Goal: Task Accomplishment & Management: Use online tool/utility

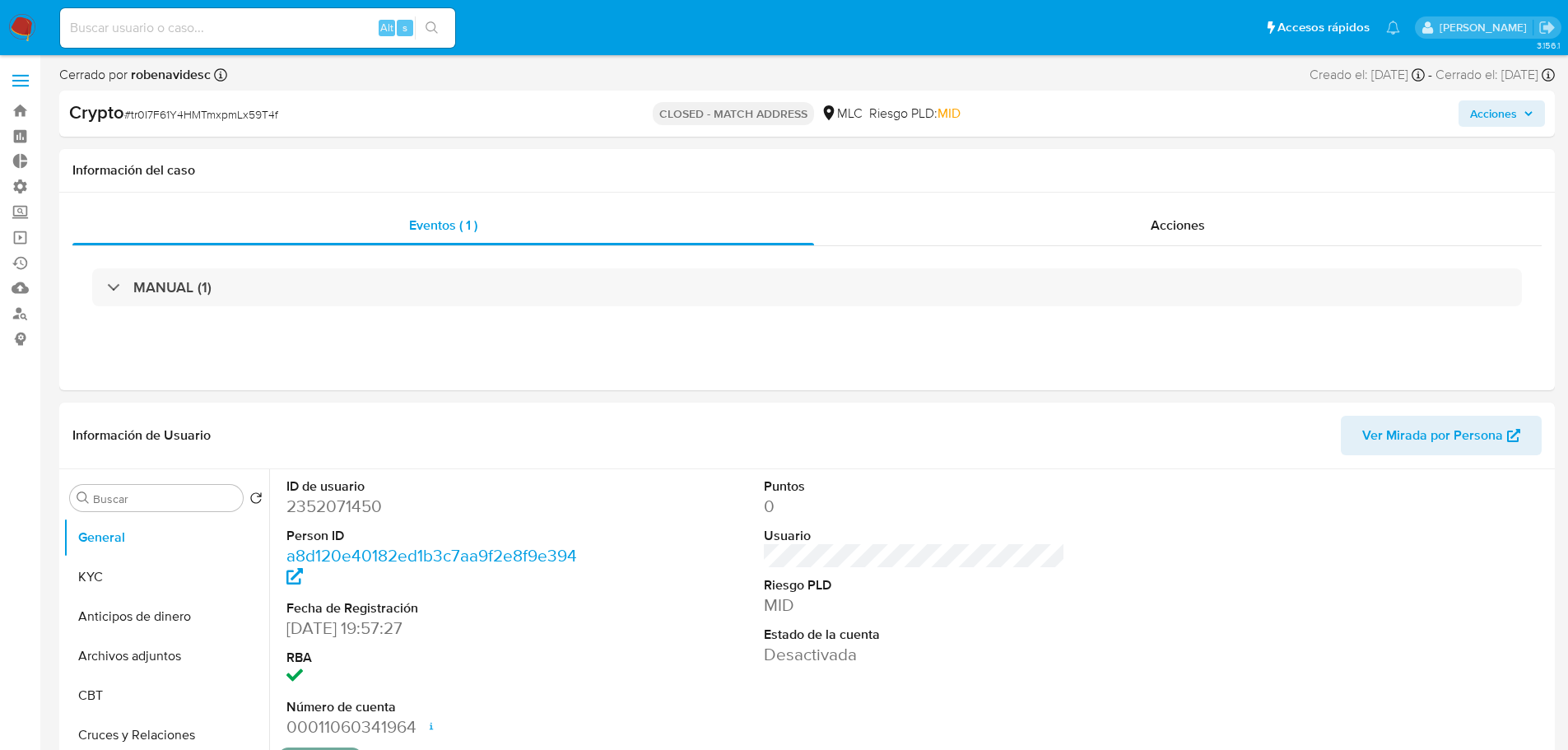
select select "10"
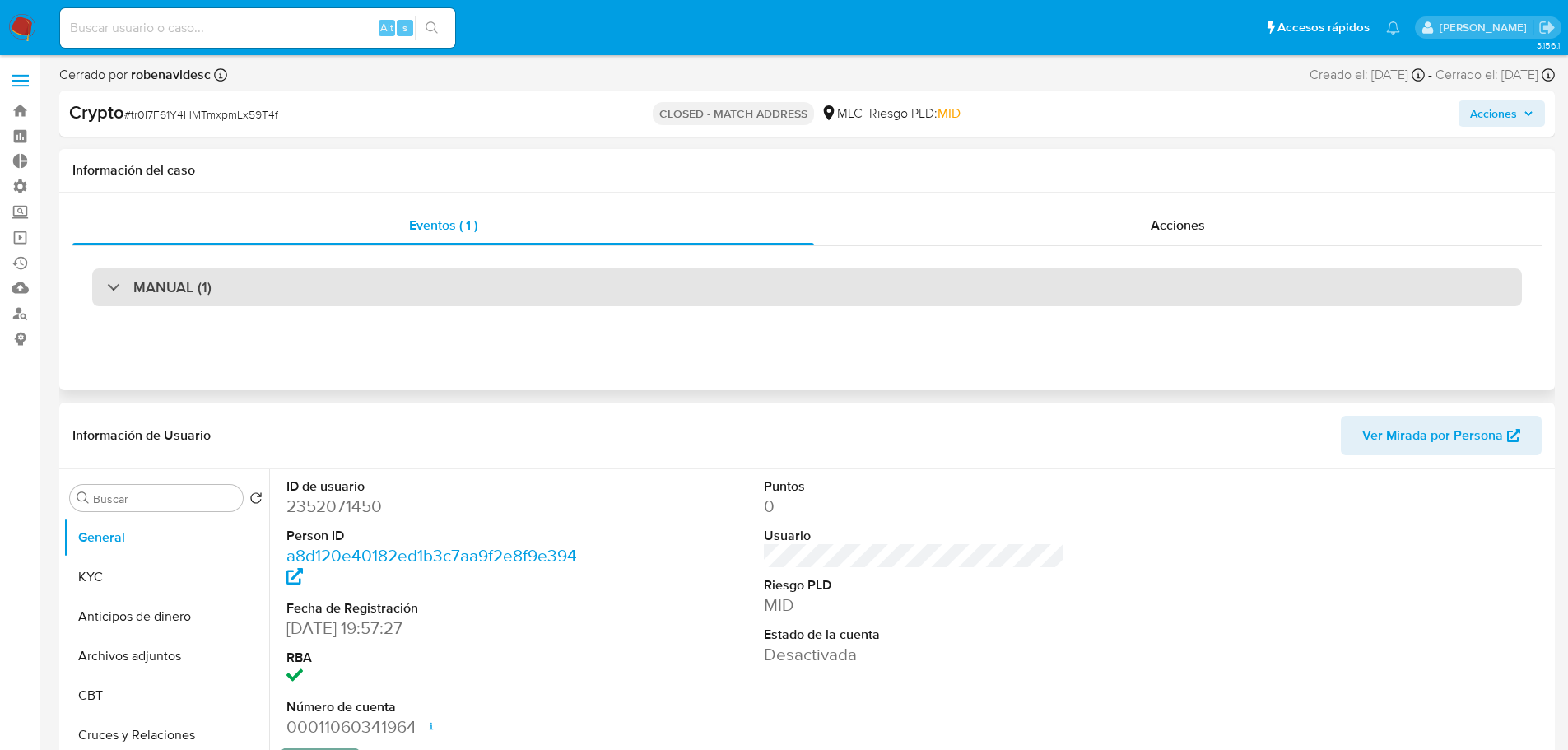
click at [695, 286] on div "MANUAL (1)" at bounding box center [807, 287] width 1430 height 38
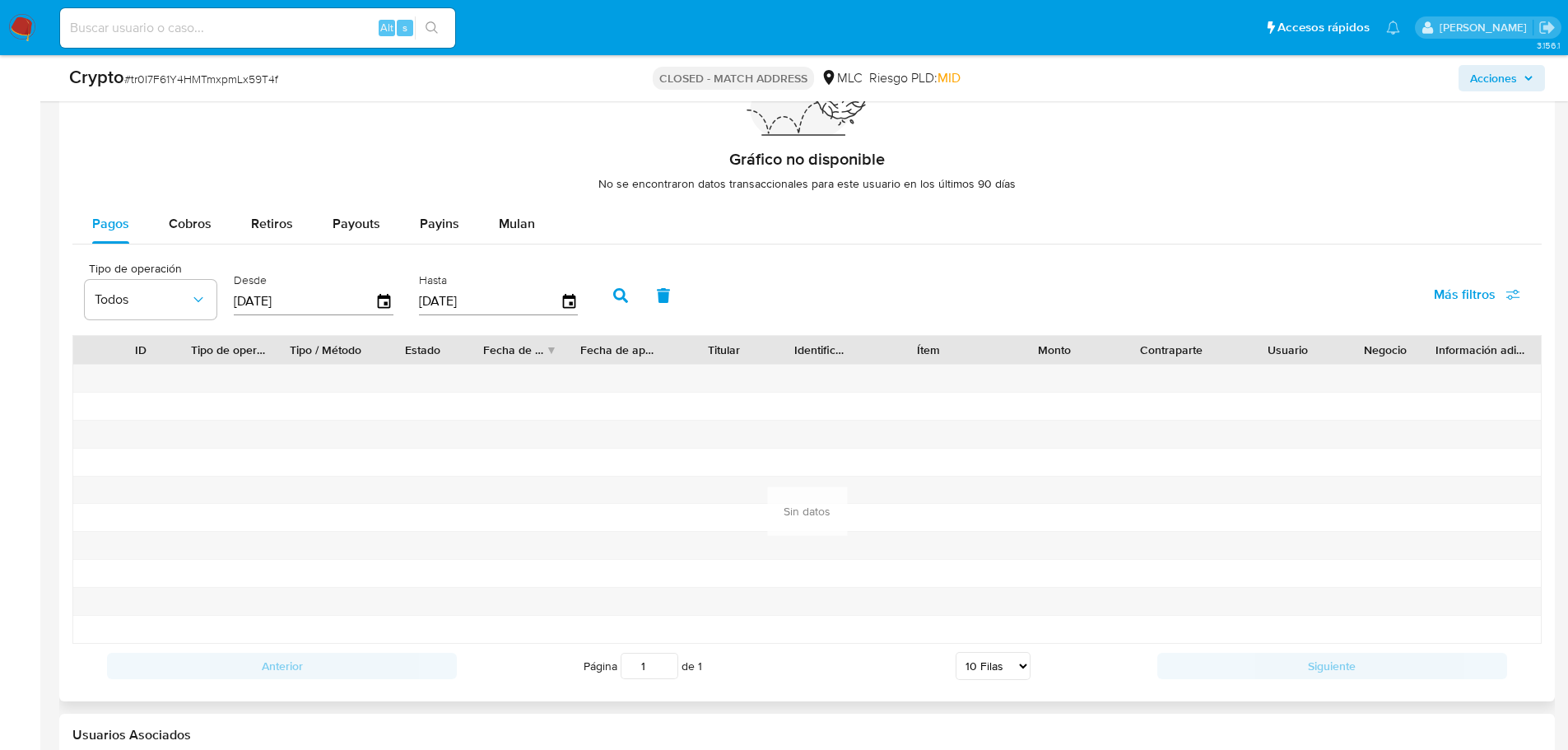
scroll to position [1400, 0]
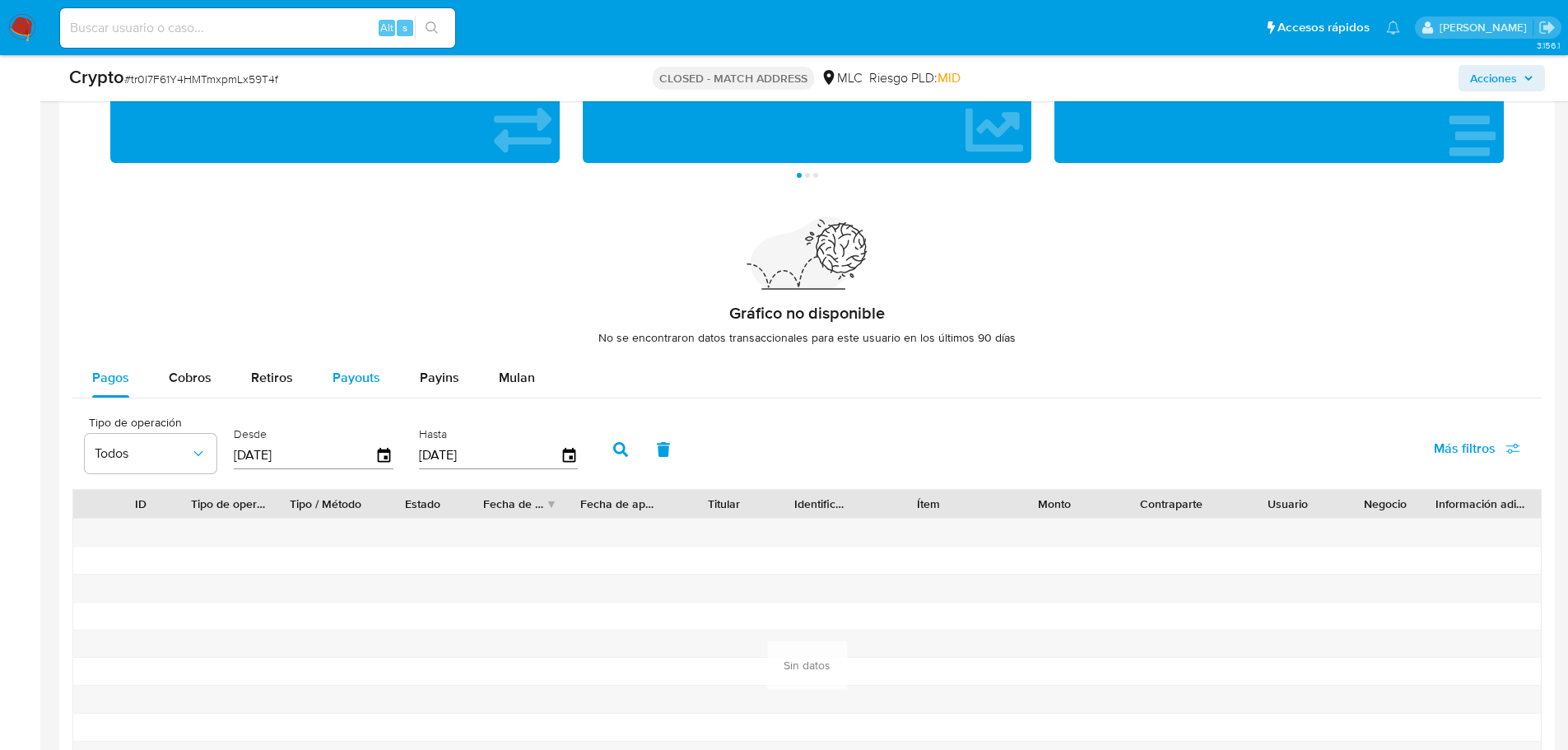
click at [327, 380] on button "Payouts" at bounding box center [357, 377] width 88 height 39
select select "10"
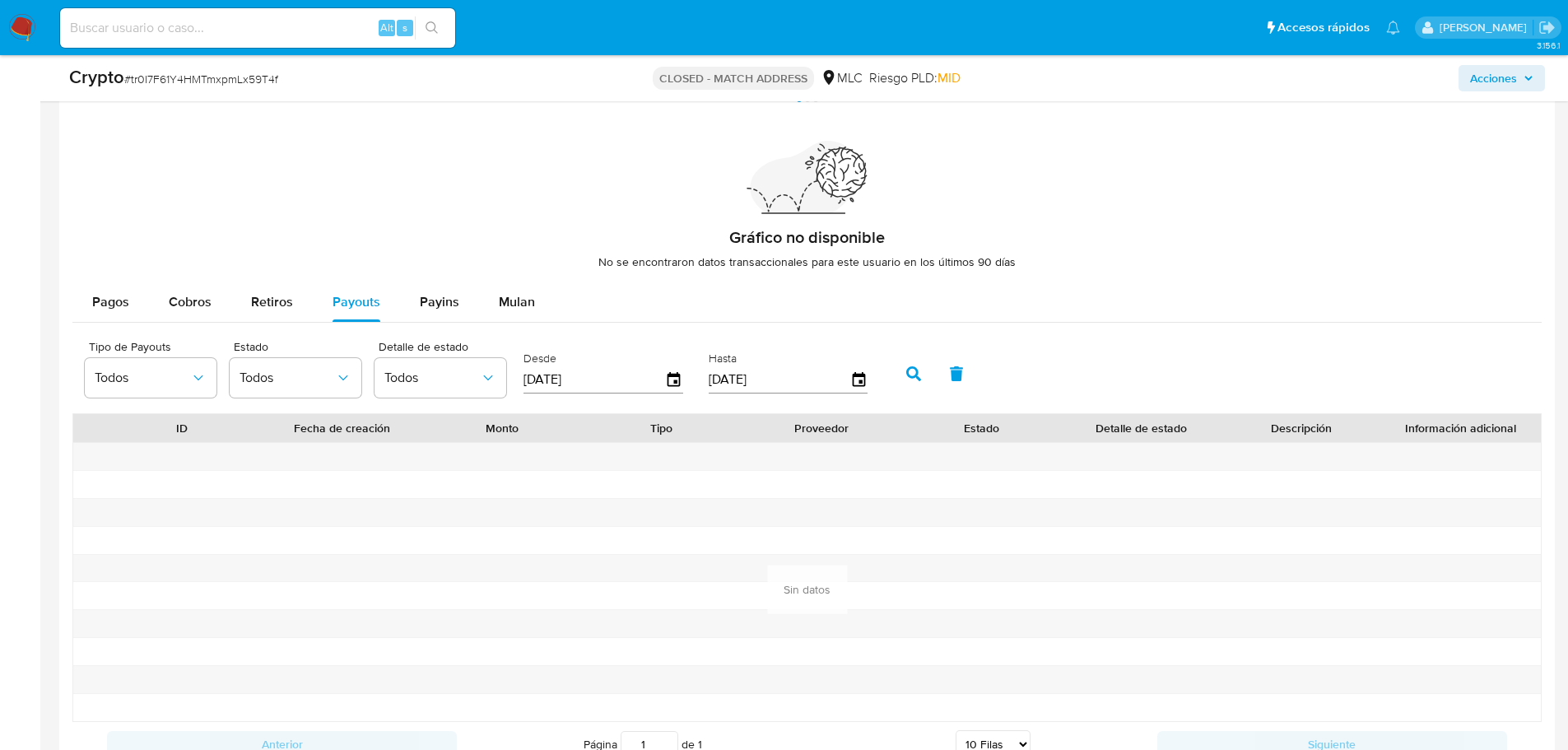
scroll to position [1565, 0]
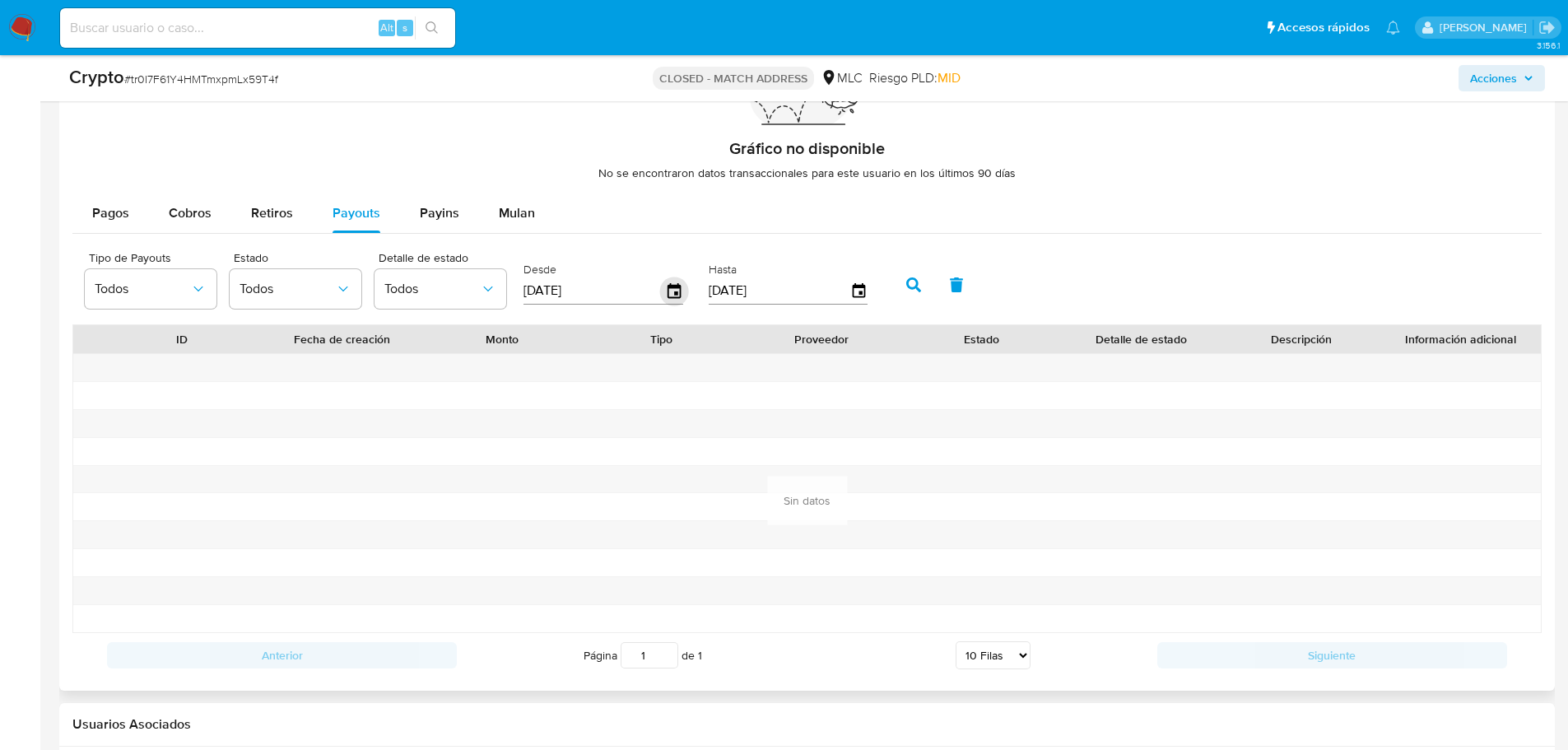
click at [681, 286] on icon "button" at bounding box center [675, 291] width 29 height 29
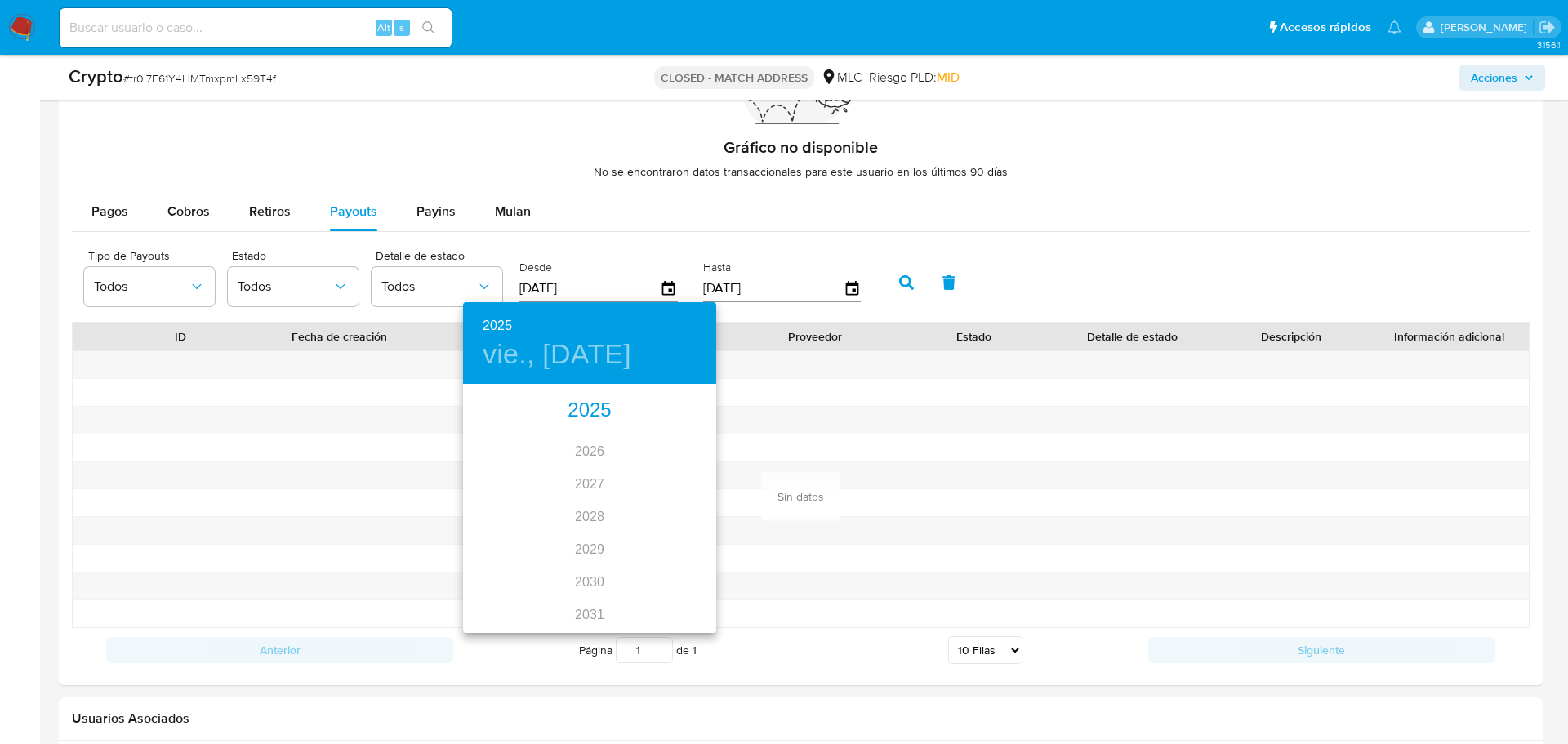
click at [600, 404] on div "2025" at bounding box center [590, 411] width 253 height 33
click at [602, 477] on div "may." at bounding box center [588, 478] width 84 height 62
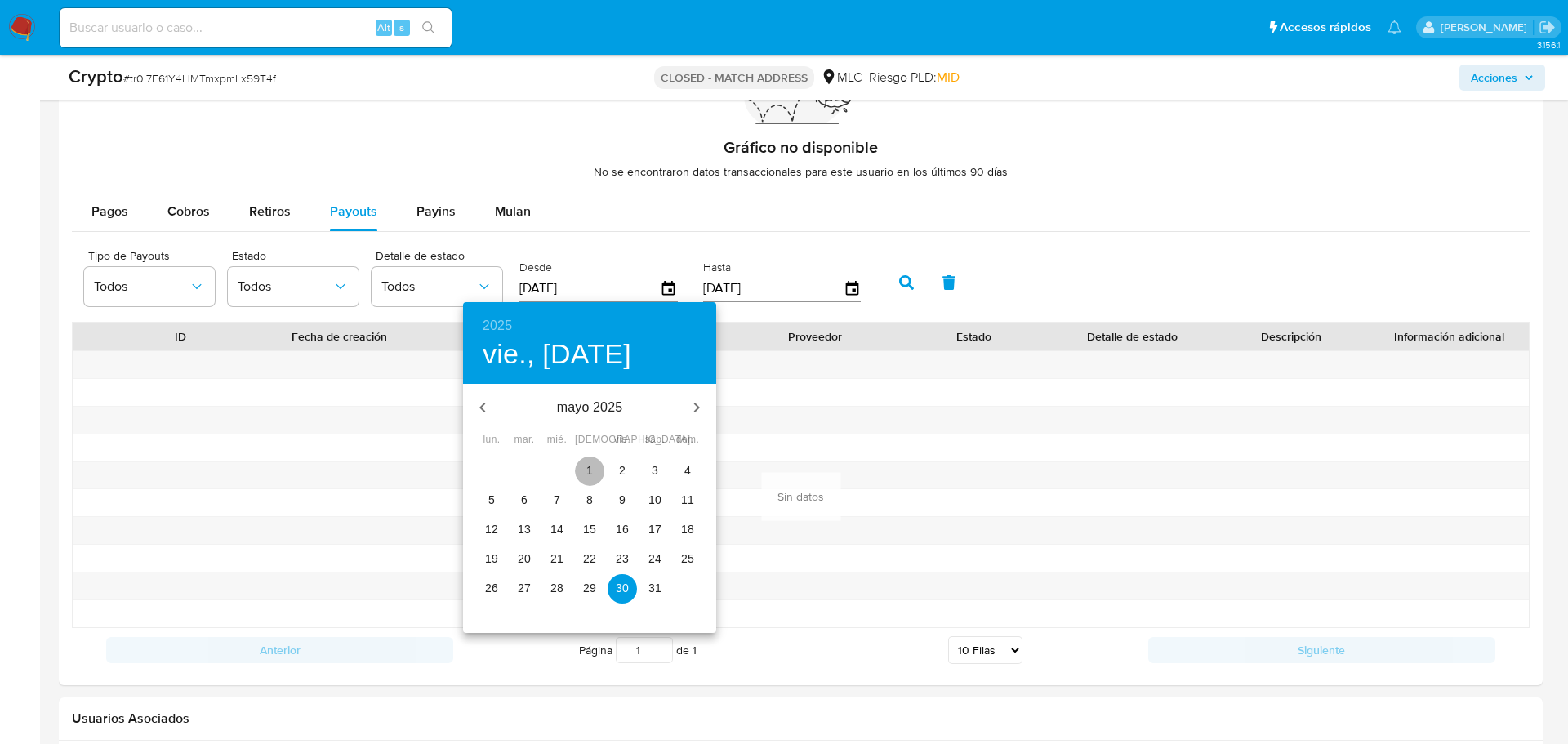
click at [588, 467] on p "1" at bounding box center [590, 471] width 7 height 16
type input "01/05/2025"
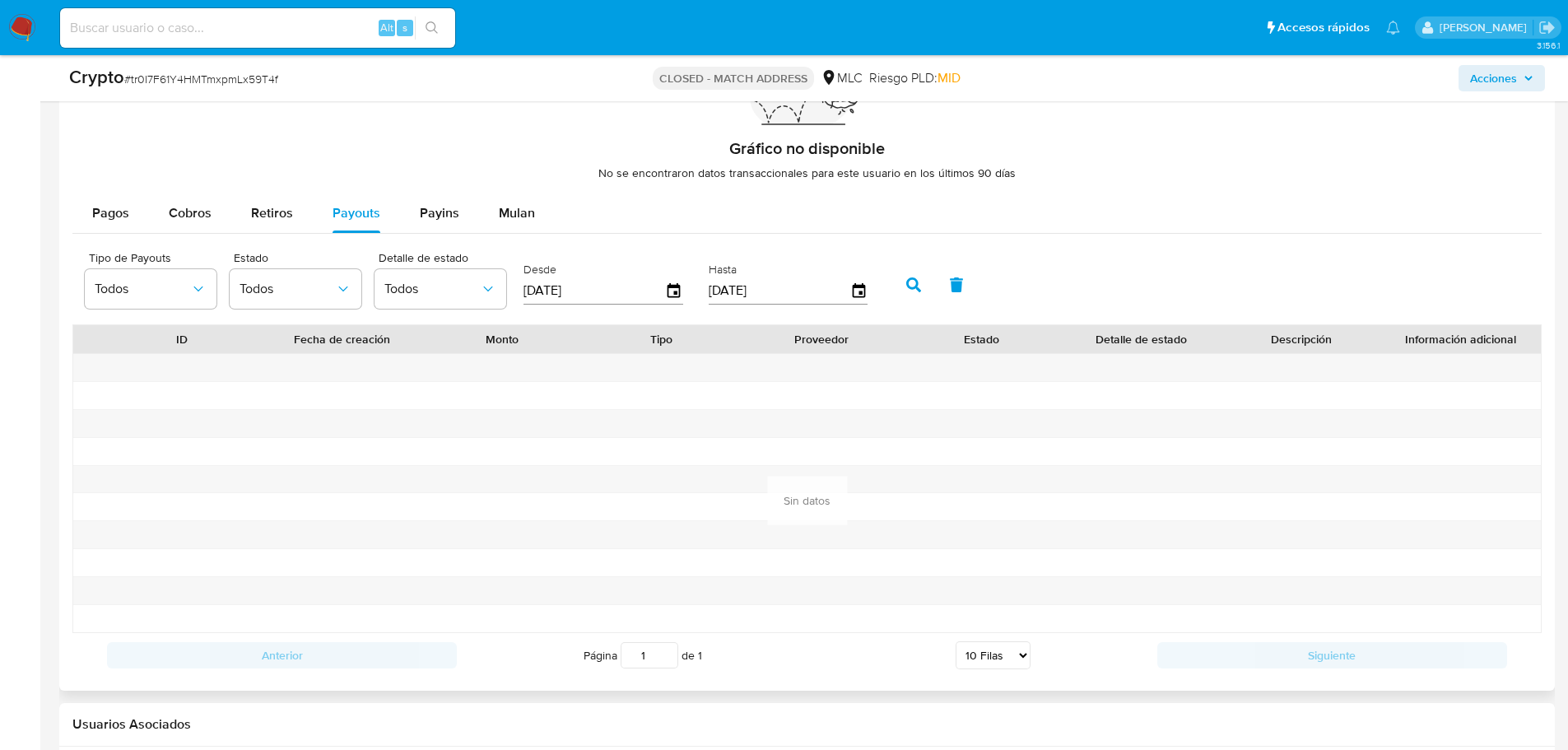
click at [918, 276] on button "button" at bounding box center [914, 284] width 43 height 39
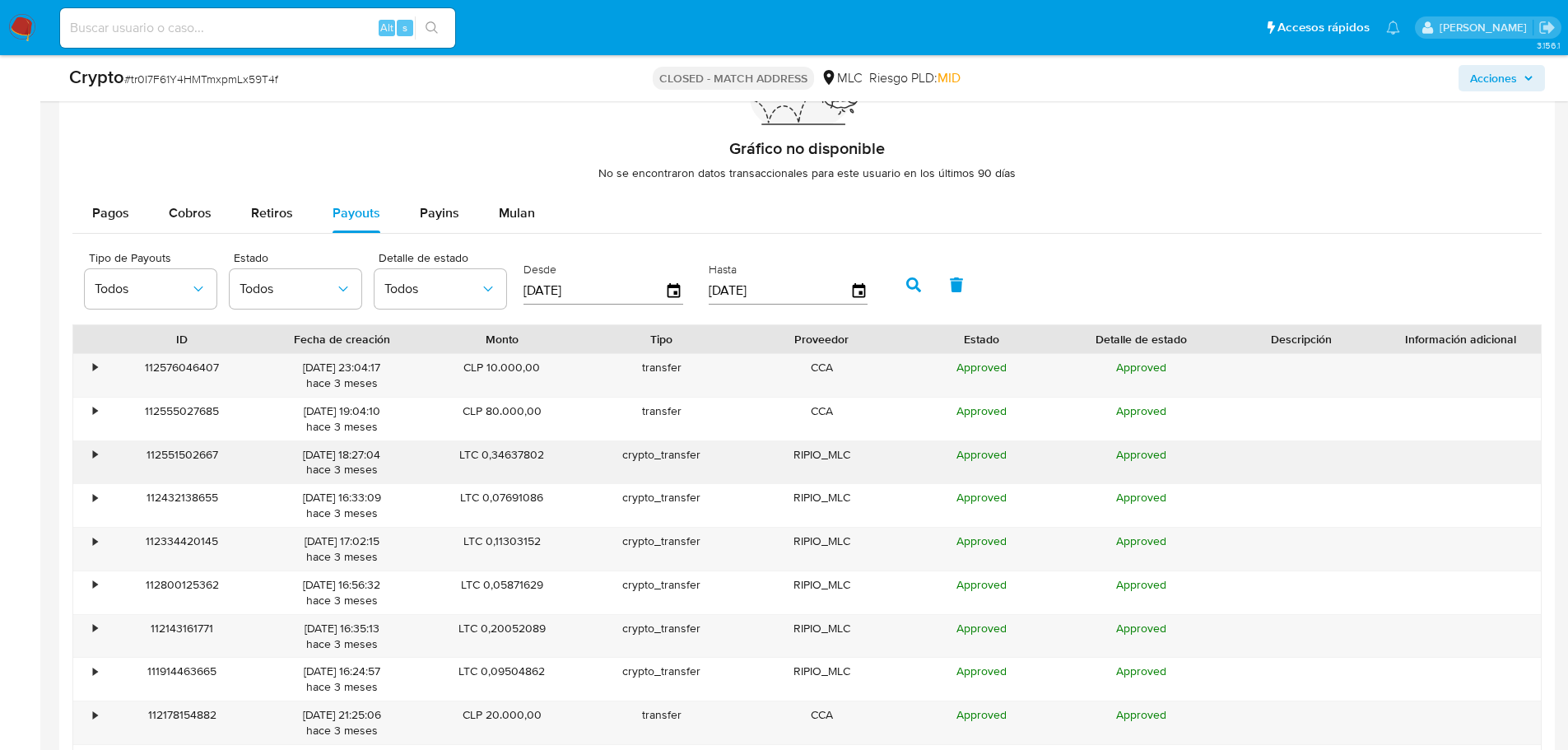
click at [93, 457] on div "•" at bounding box center [94, 455] width 4 height 16
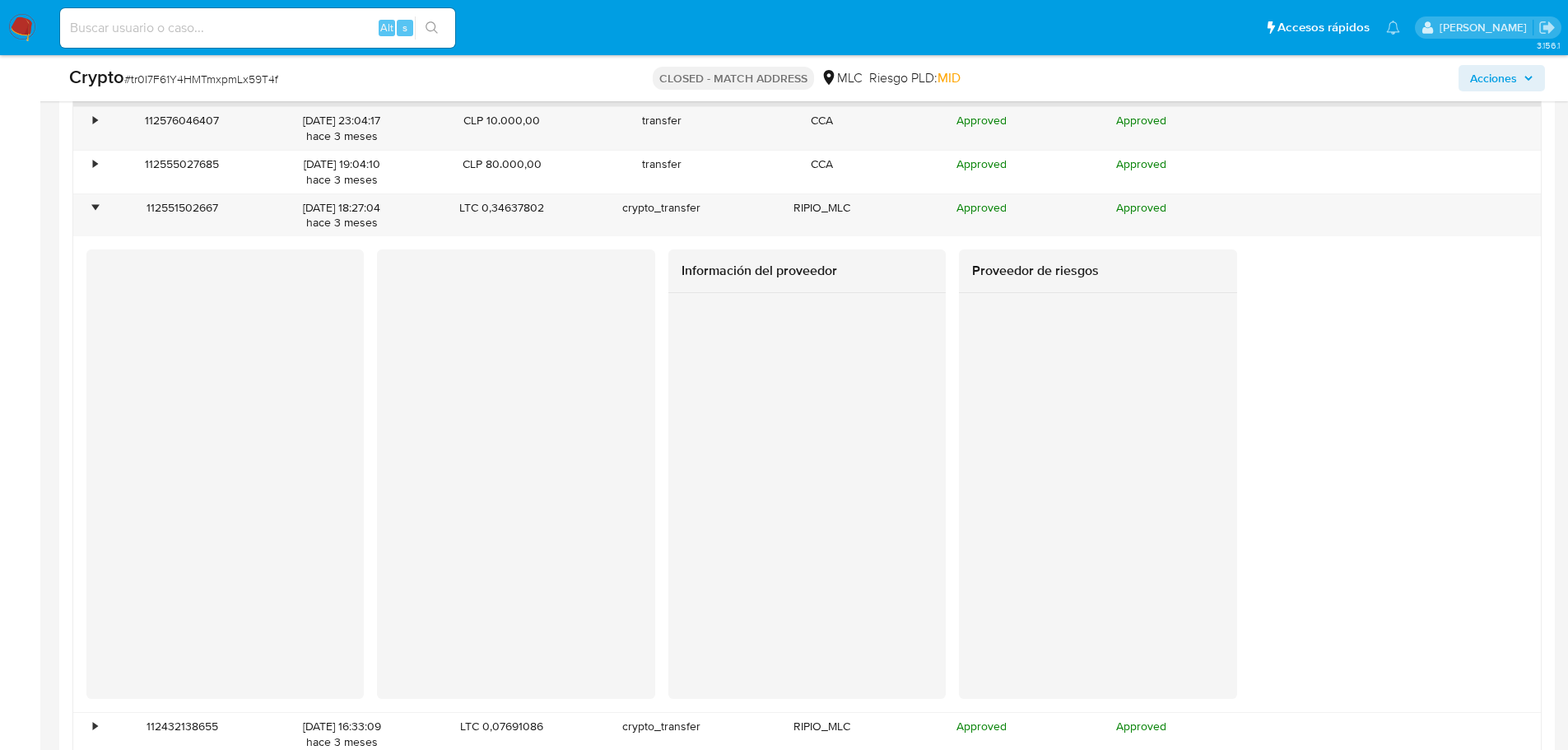
scroll to position [1894, 0]
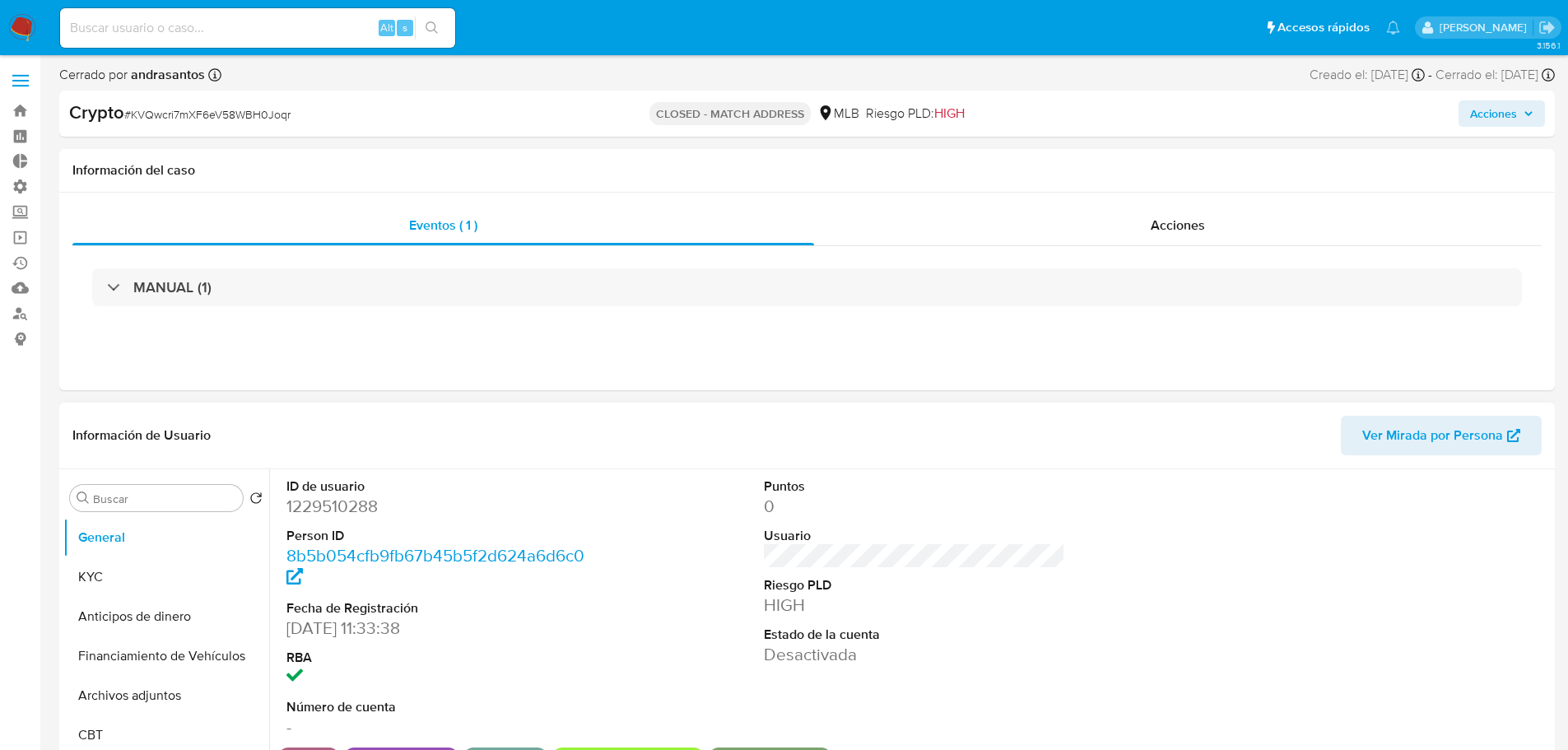
select select "10"
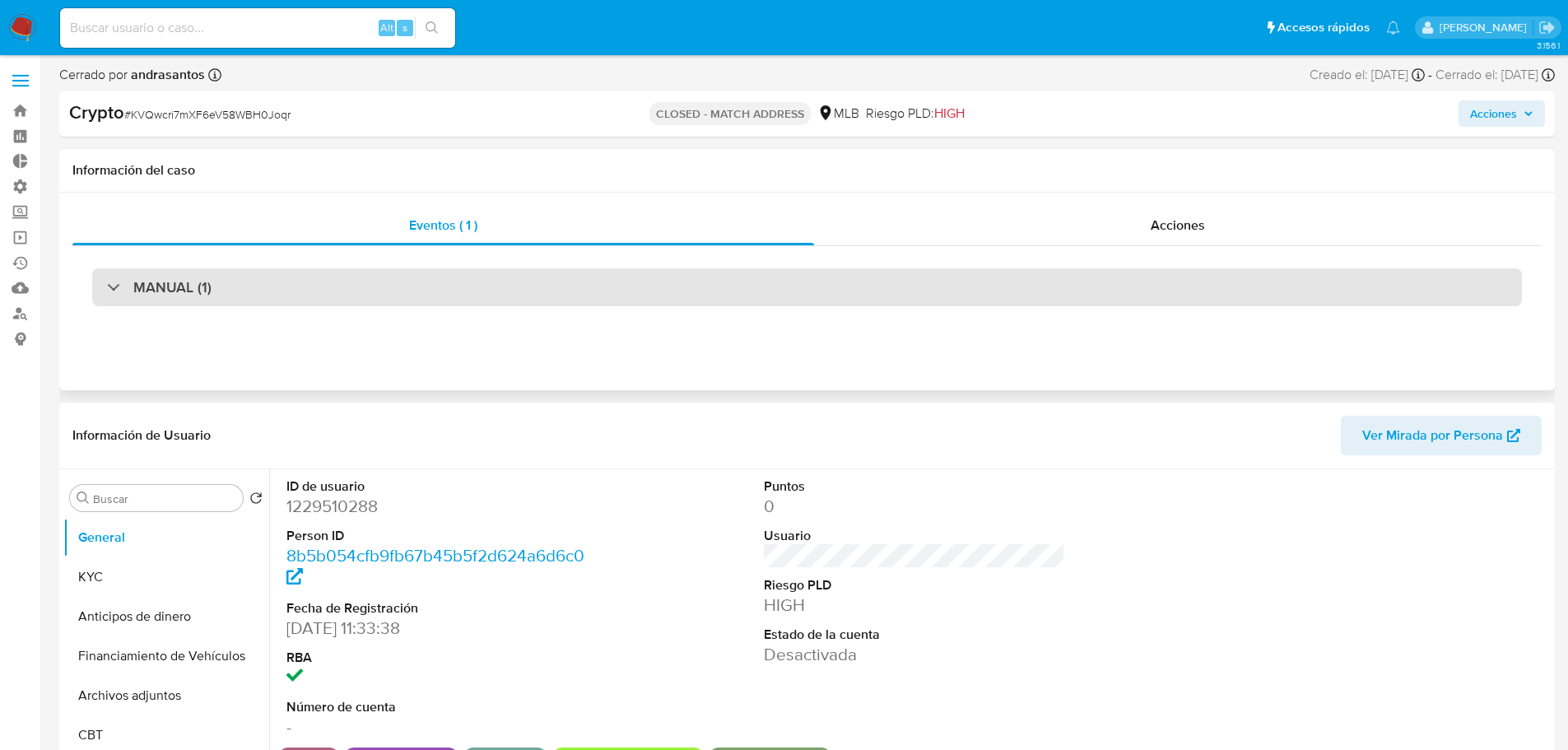
click at [775, 284] on div "MANUAL (1)" at bounding box center [807, 287] width 1430 height 38
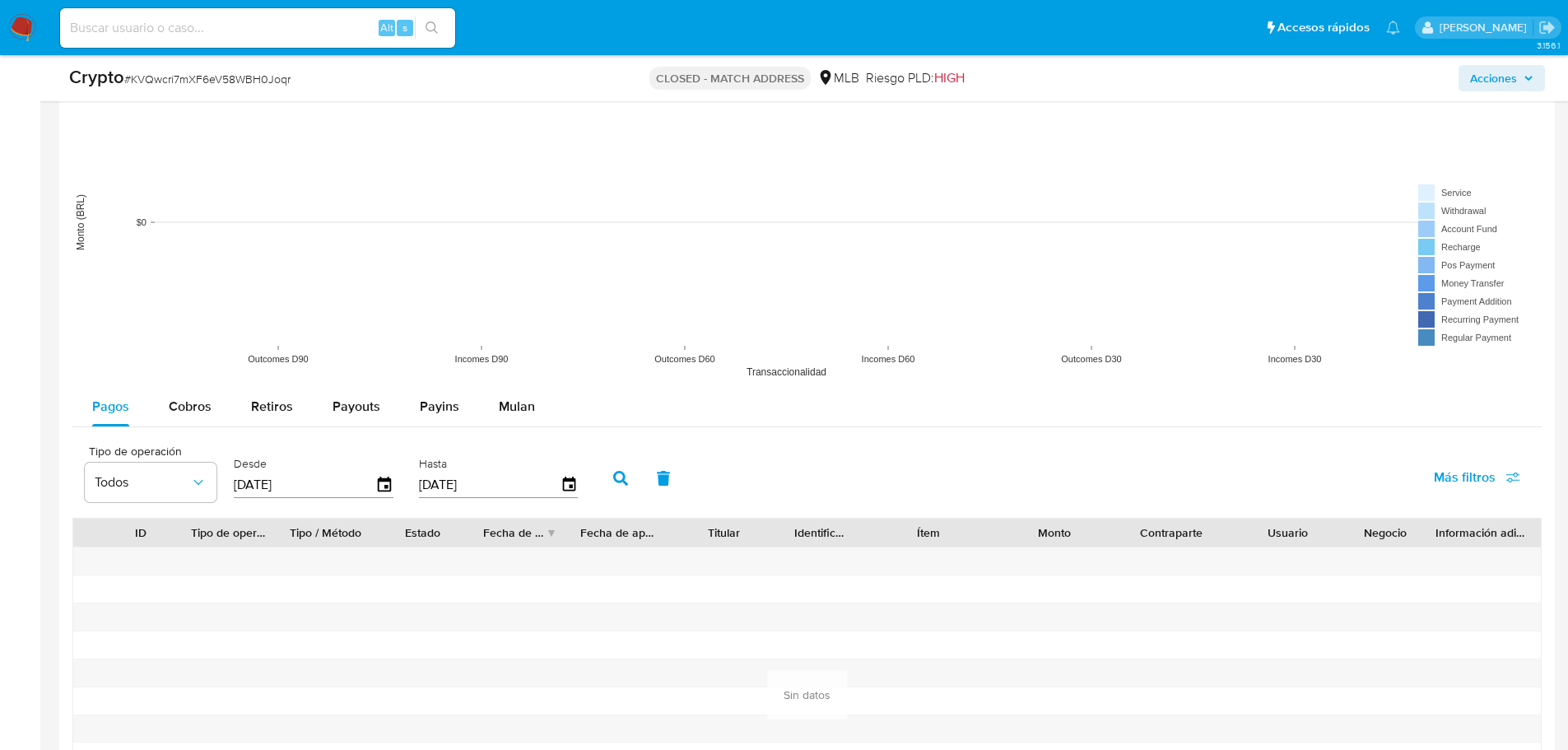
scroll to position [1729, 0]
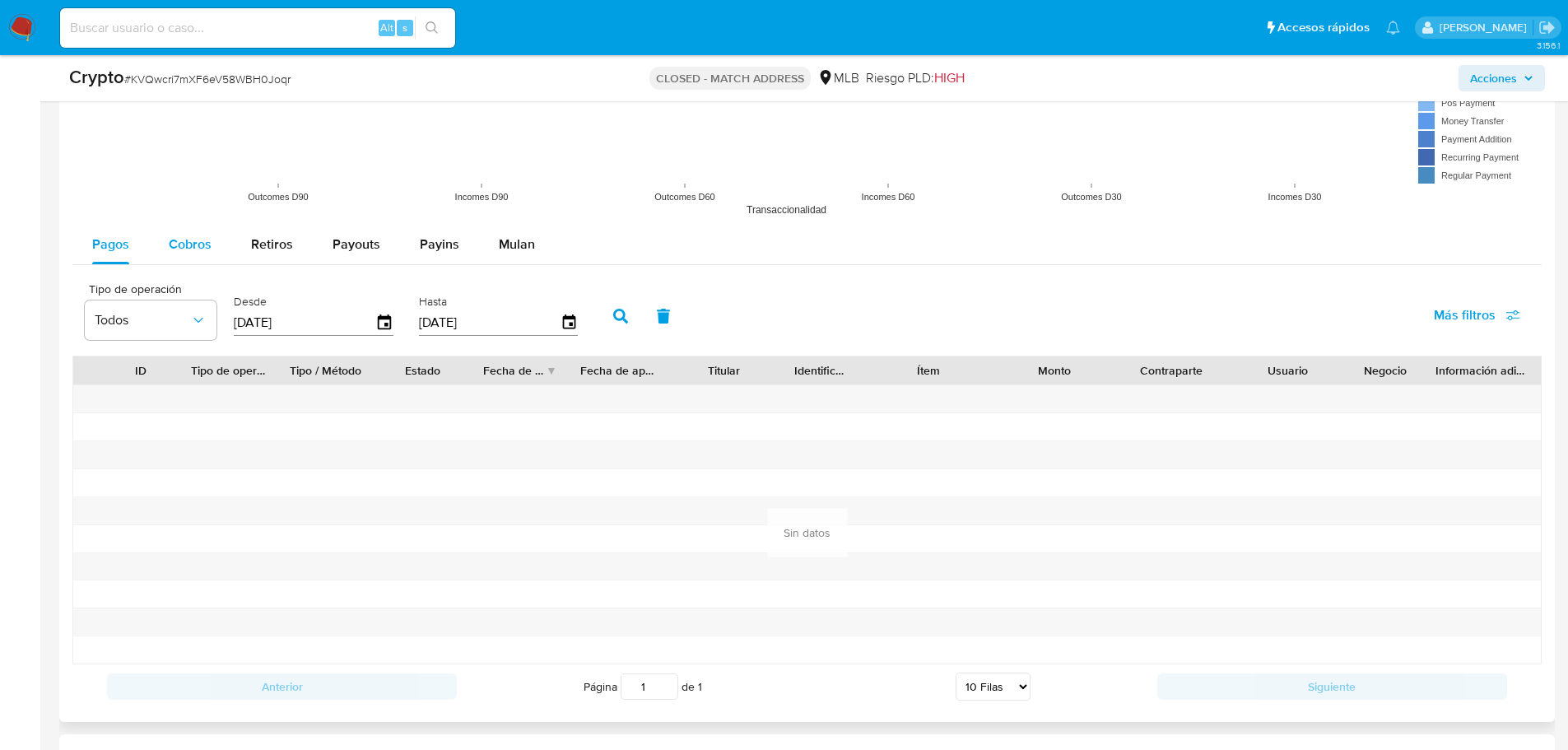
click at [203, 252] on span "Cobros" at bounding box center [190, 244] width 43 height 19
select select "10"
click at [383, 315] on icon "button" at bounding box center [384, 323] width 29 height 29
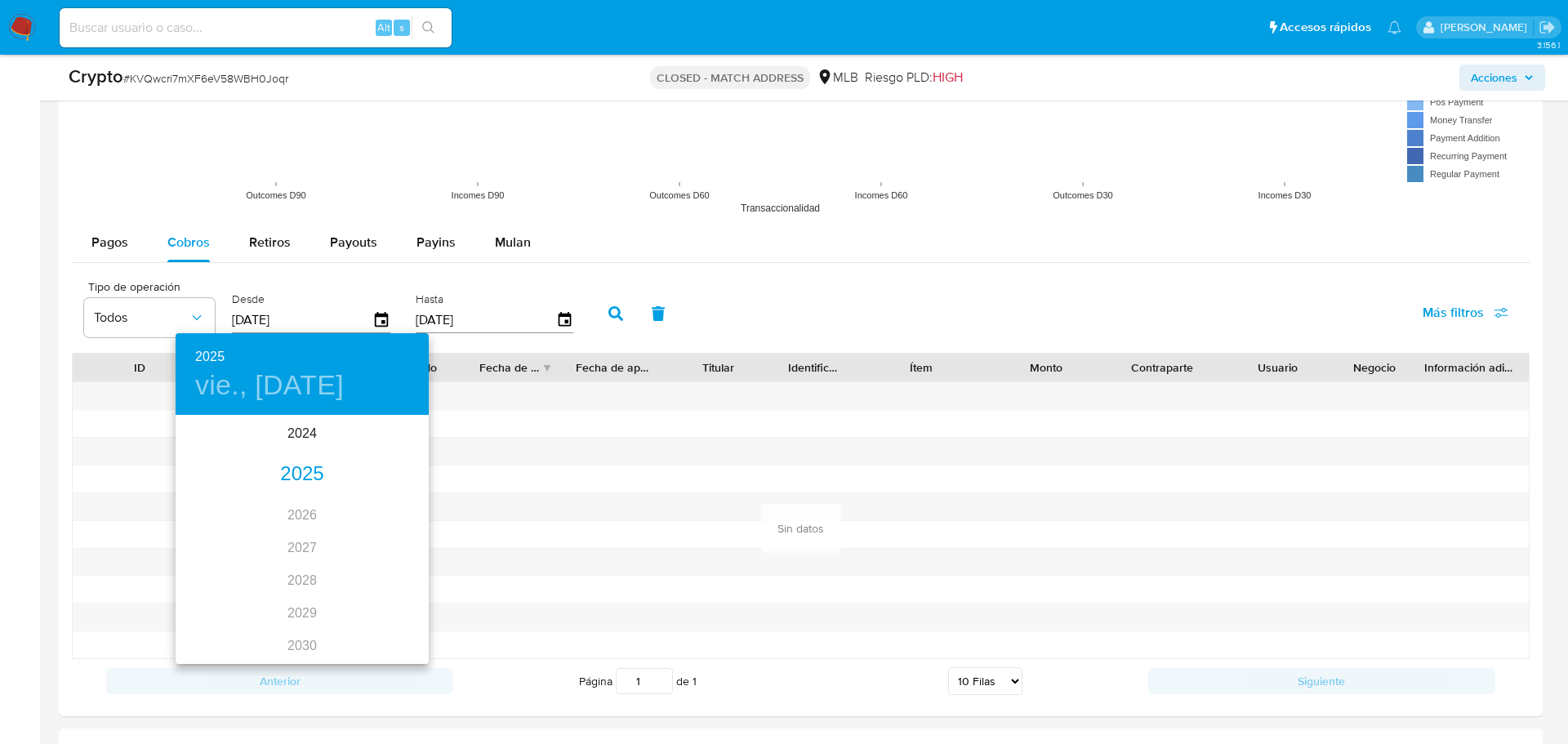
click at [305, 470] on div "2025" at bounding box center [302, 475] width 253 height 33
click at [221, 448] on div "ene." at bounding box center [217, 448] width 84 height 62
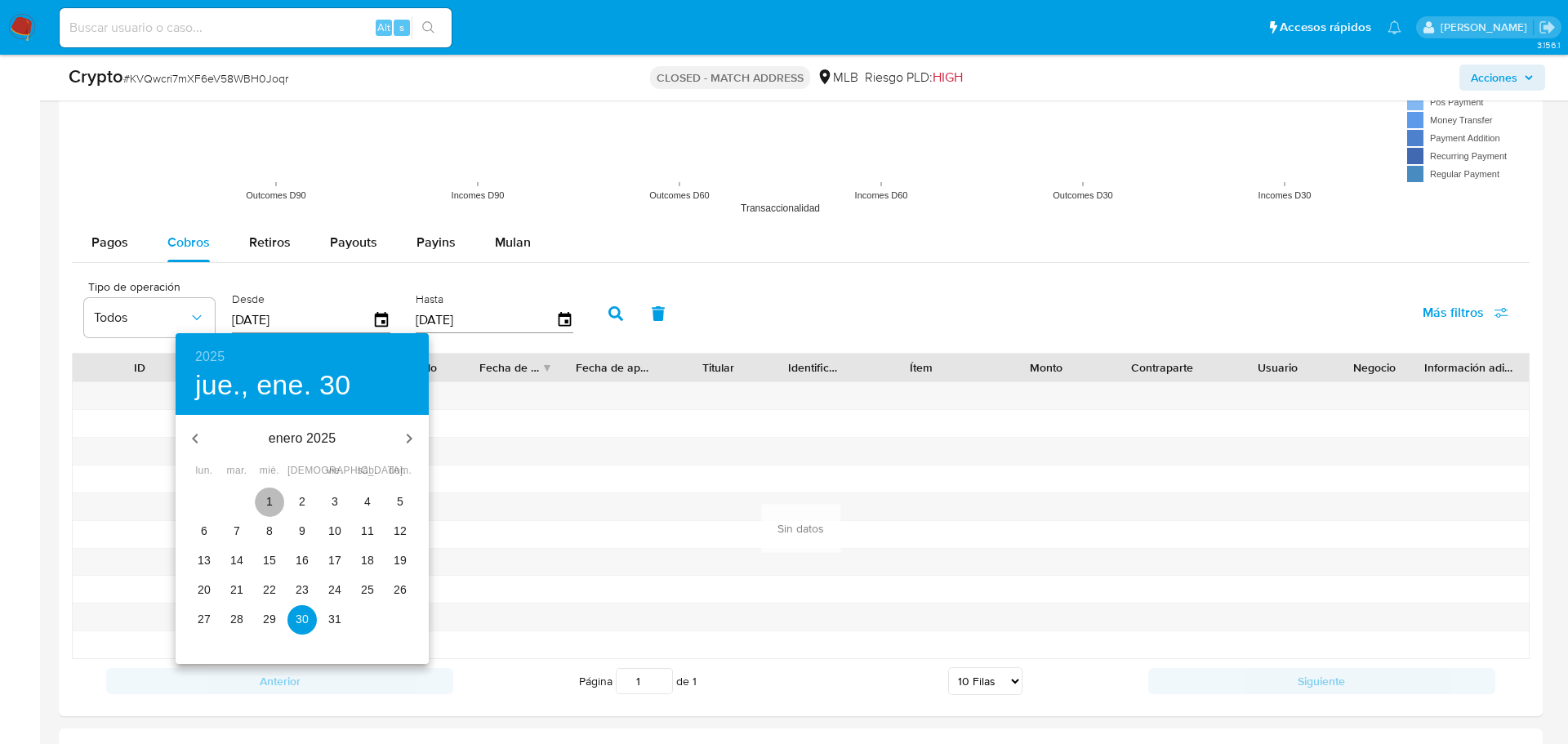
click at [263, 499] on span "1" at bounding box center [270, 501] width 30 height 16
type input "01/01/2025"
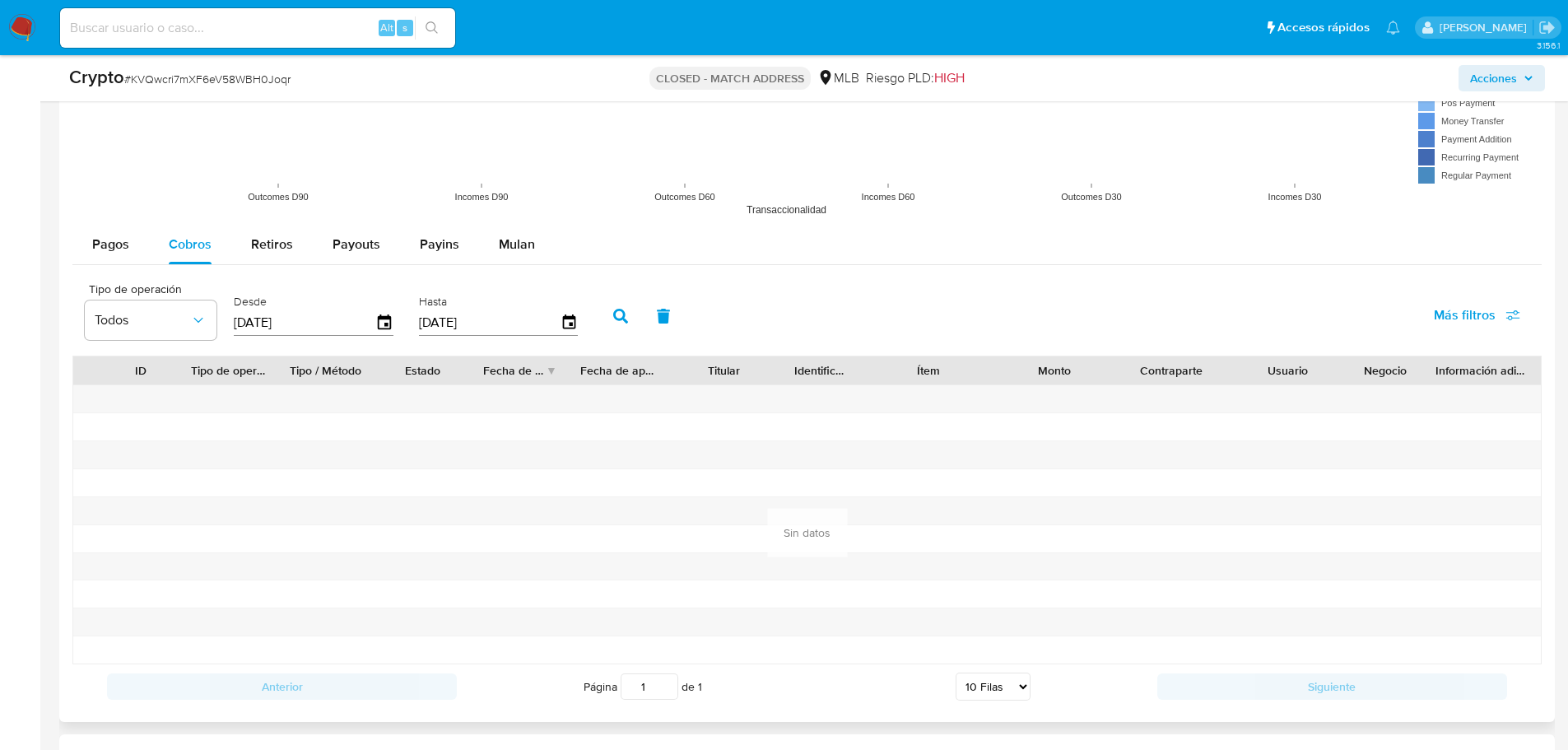
click at [618, 309] on icon "button" at bounding box center [620, 316] width 15 height 15
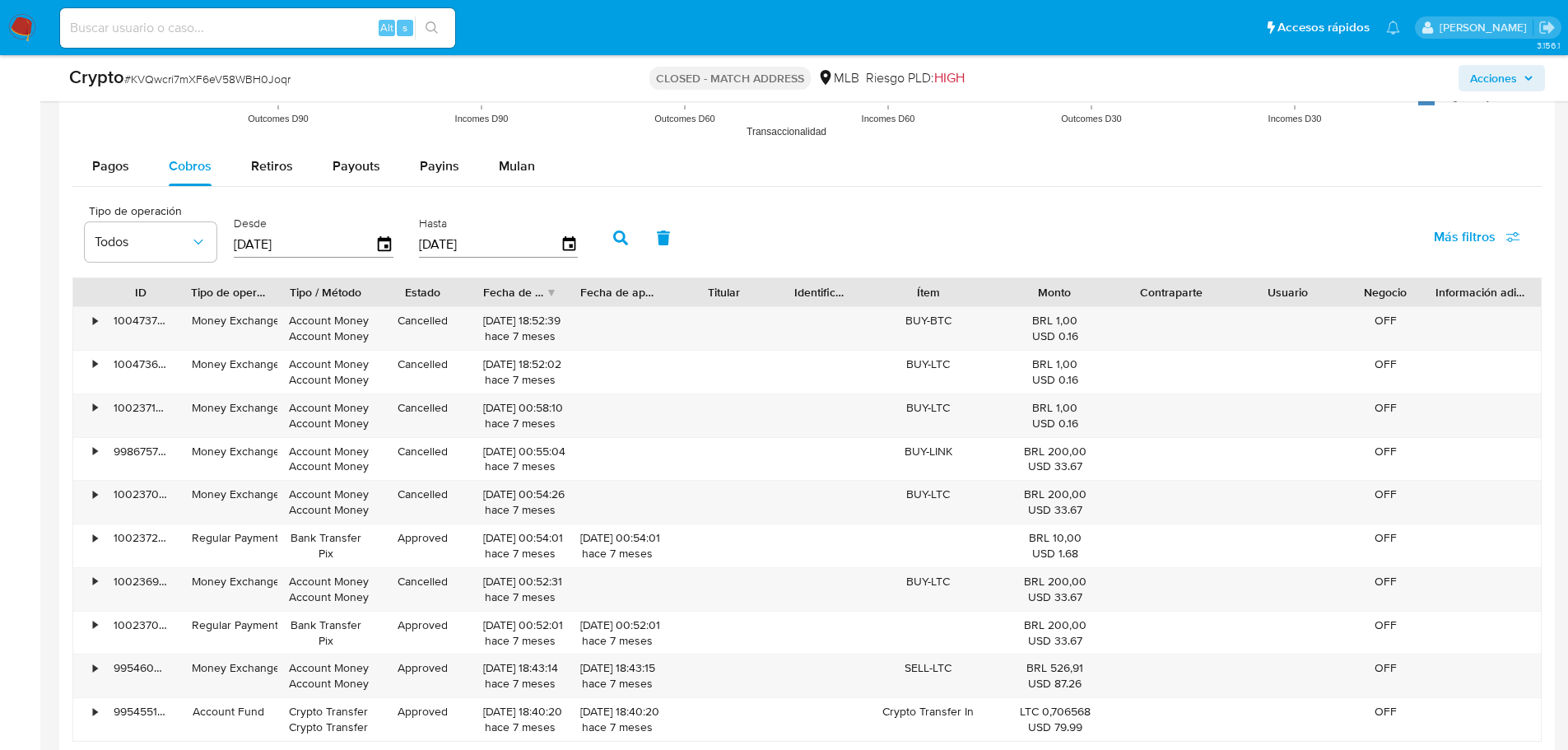
scroll to position [2055, 0]
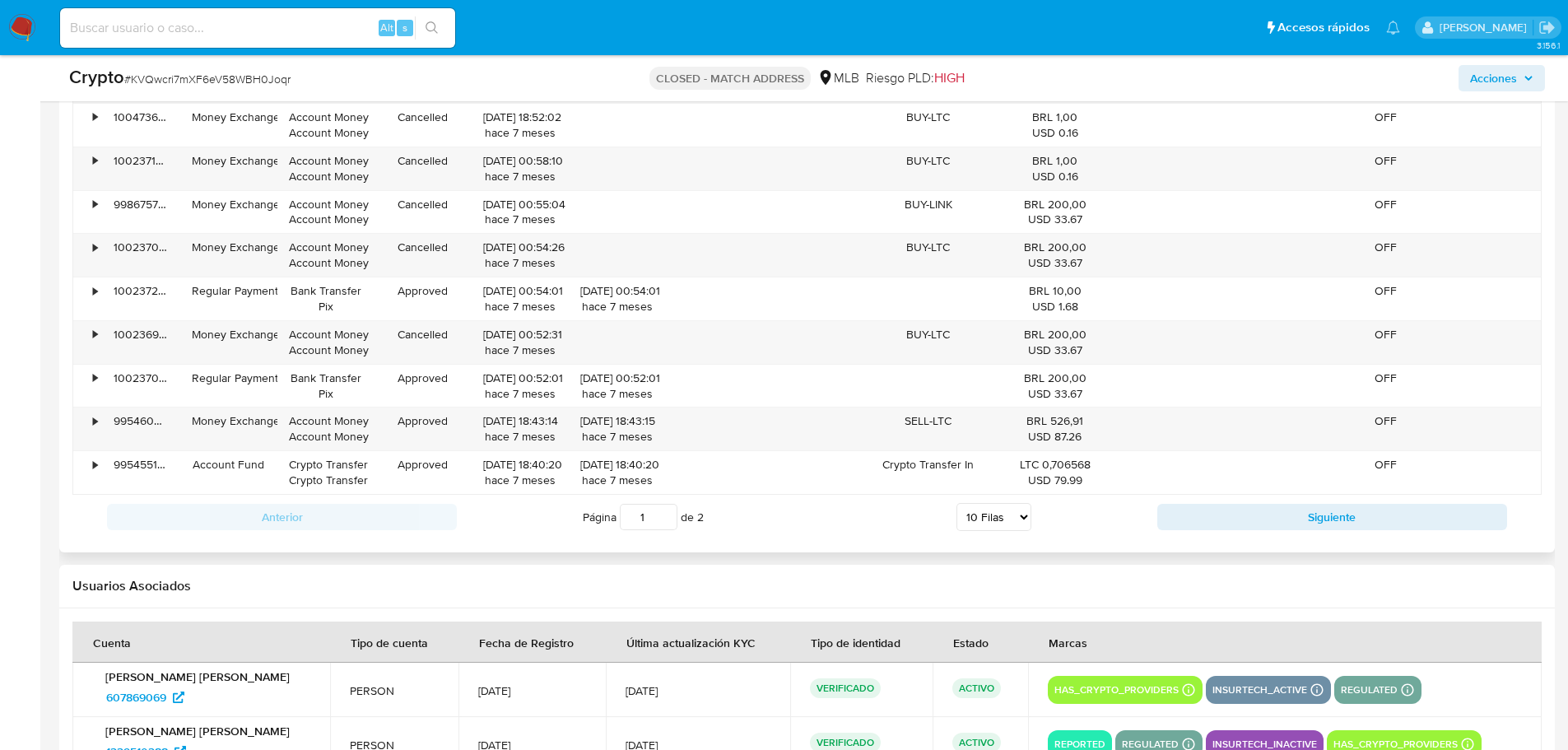
click at [1032, 515] on div "Página 1 de 2 5 Filas 10 Filas 20 Filas 25 Filas 50 Filas 100 Filas" at bounding box center [807, 517] width 701 height 33
click at [995, 527] on select "5 Filas 10 Filas 20 Filas 25 Filas 50 Filas 100 Filas" at bounding box center [994, 517] width 75 height 28
select select "100"
click at [956, 503] on select "5 Filas 10 Filas 20 Filas 25 Filas 50 Filas 100 Filas" at bounding box center [994, 517] width 75 height 28
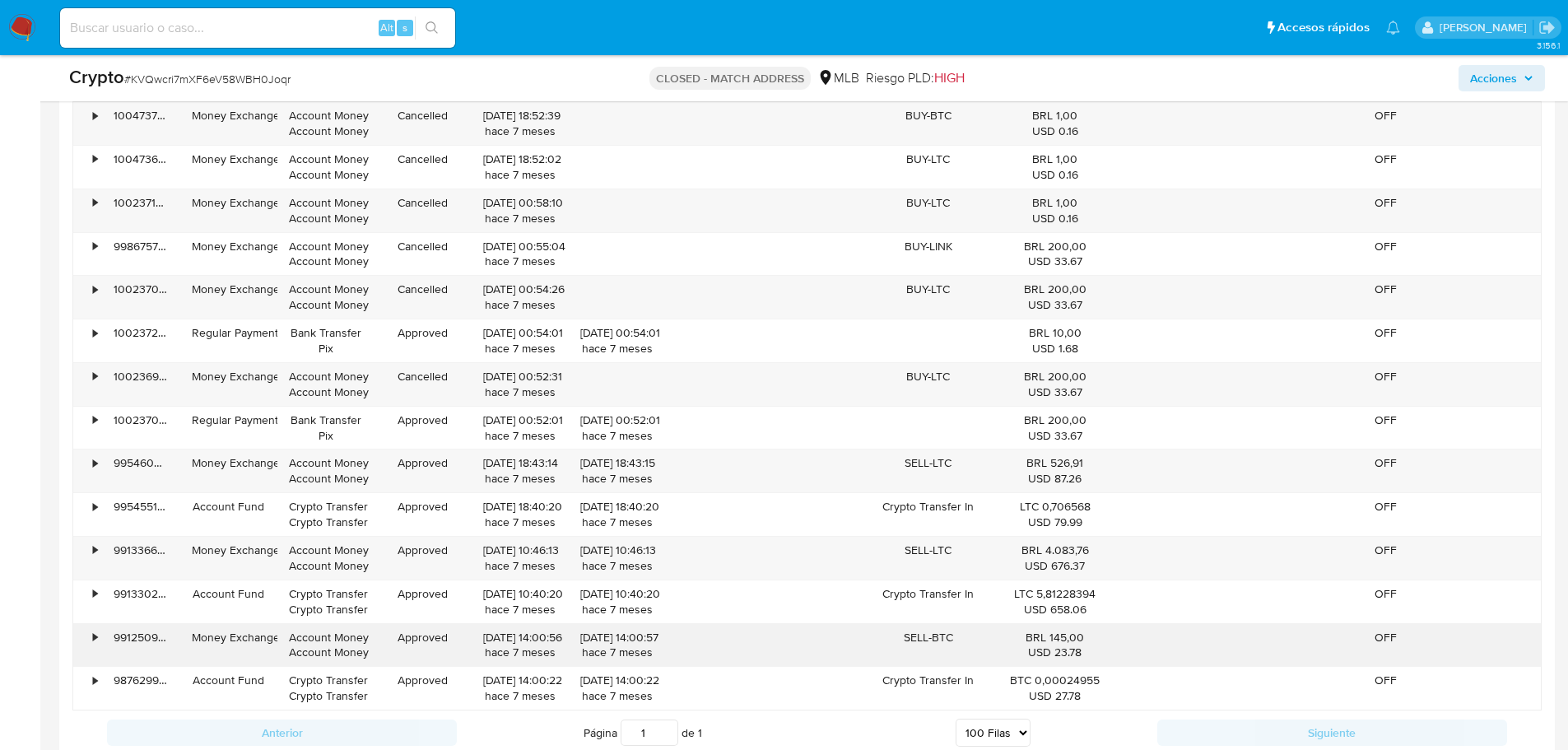
scroll to position [1807, 0]
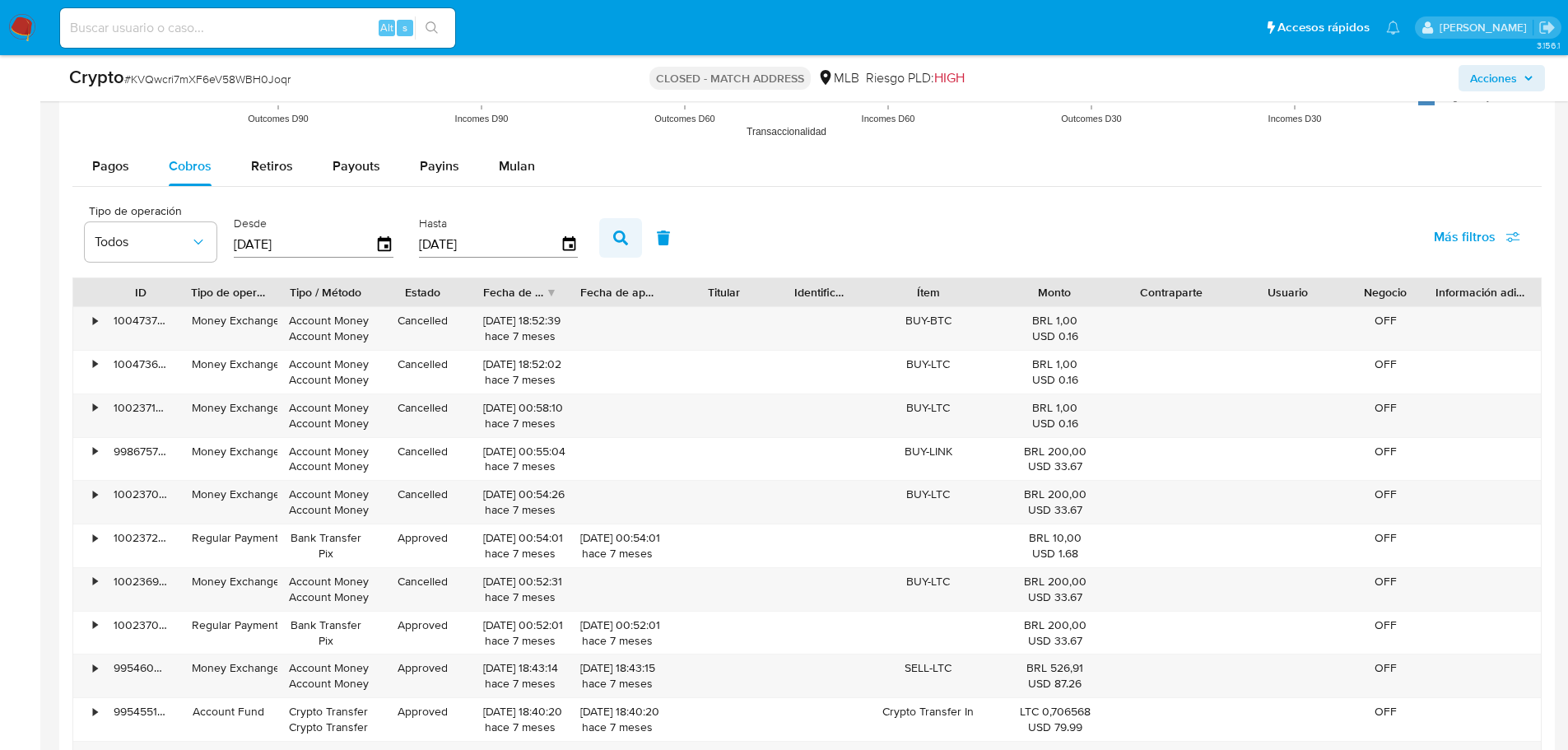
click at [620, 244] on icon "button" at bounding box center [620, 237] width 15 height 15
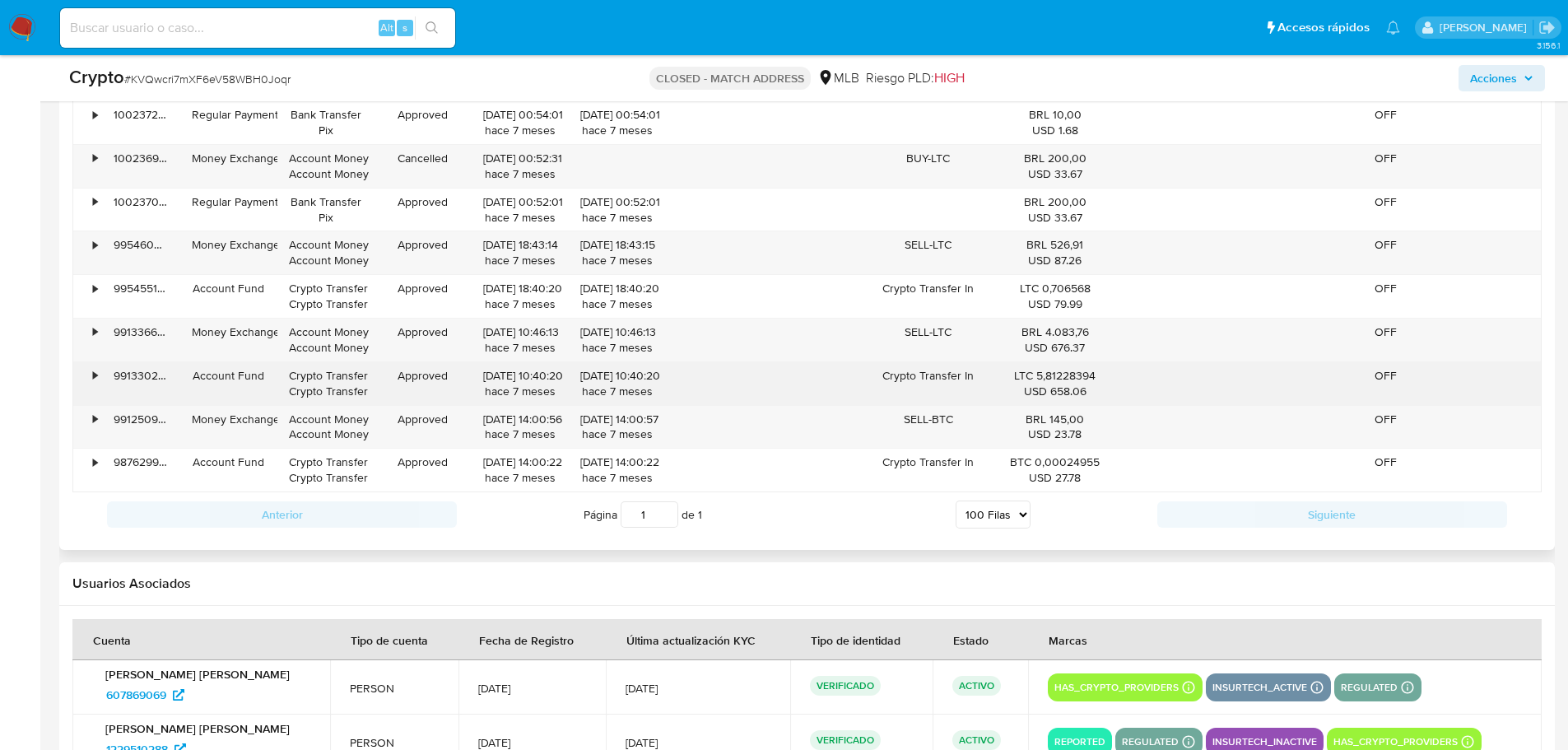
click at [93, 370] on div "•" at bounding box center [88, 383] width 29 height 43
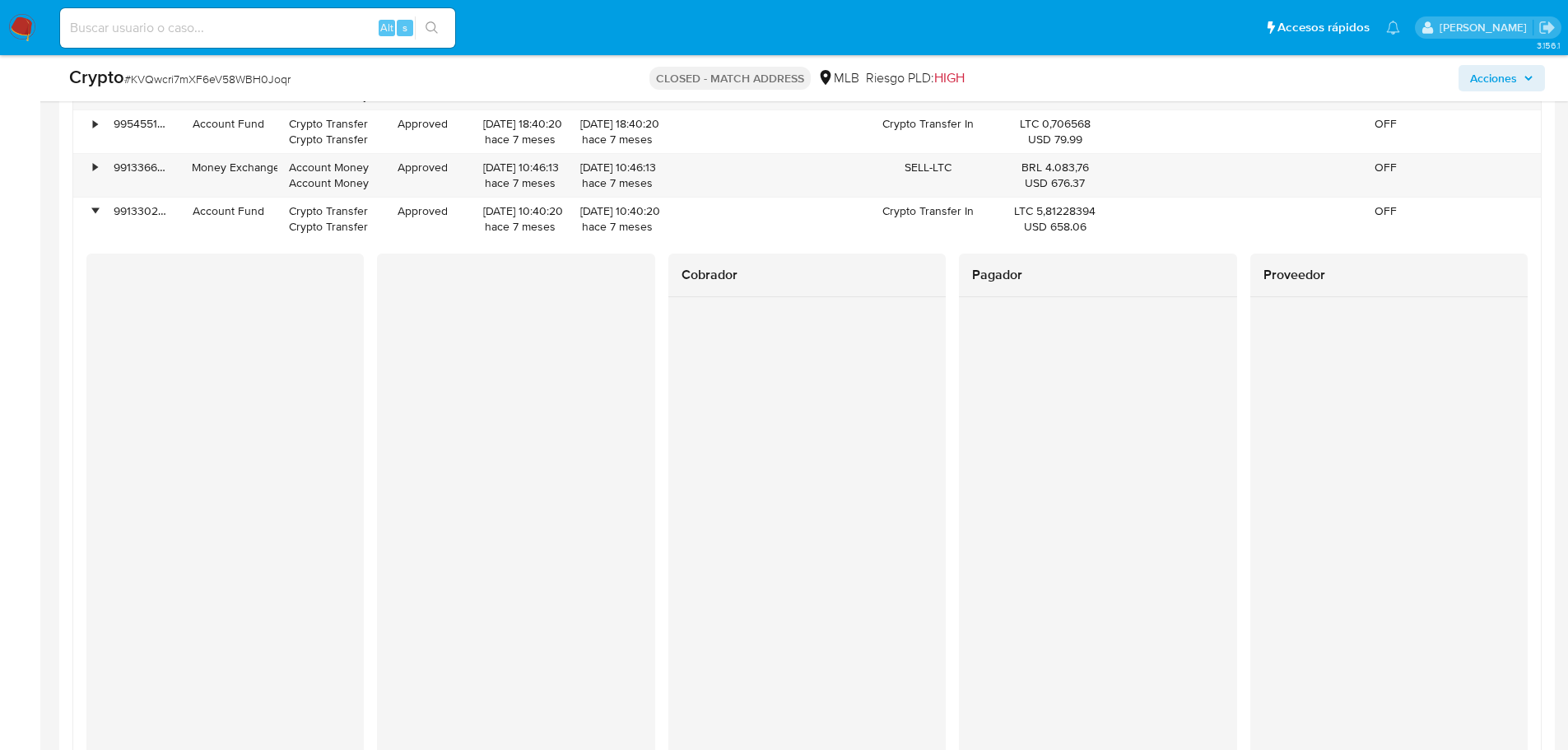
scroll to position [2478, 0]
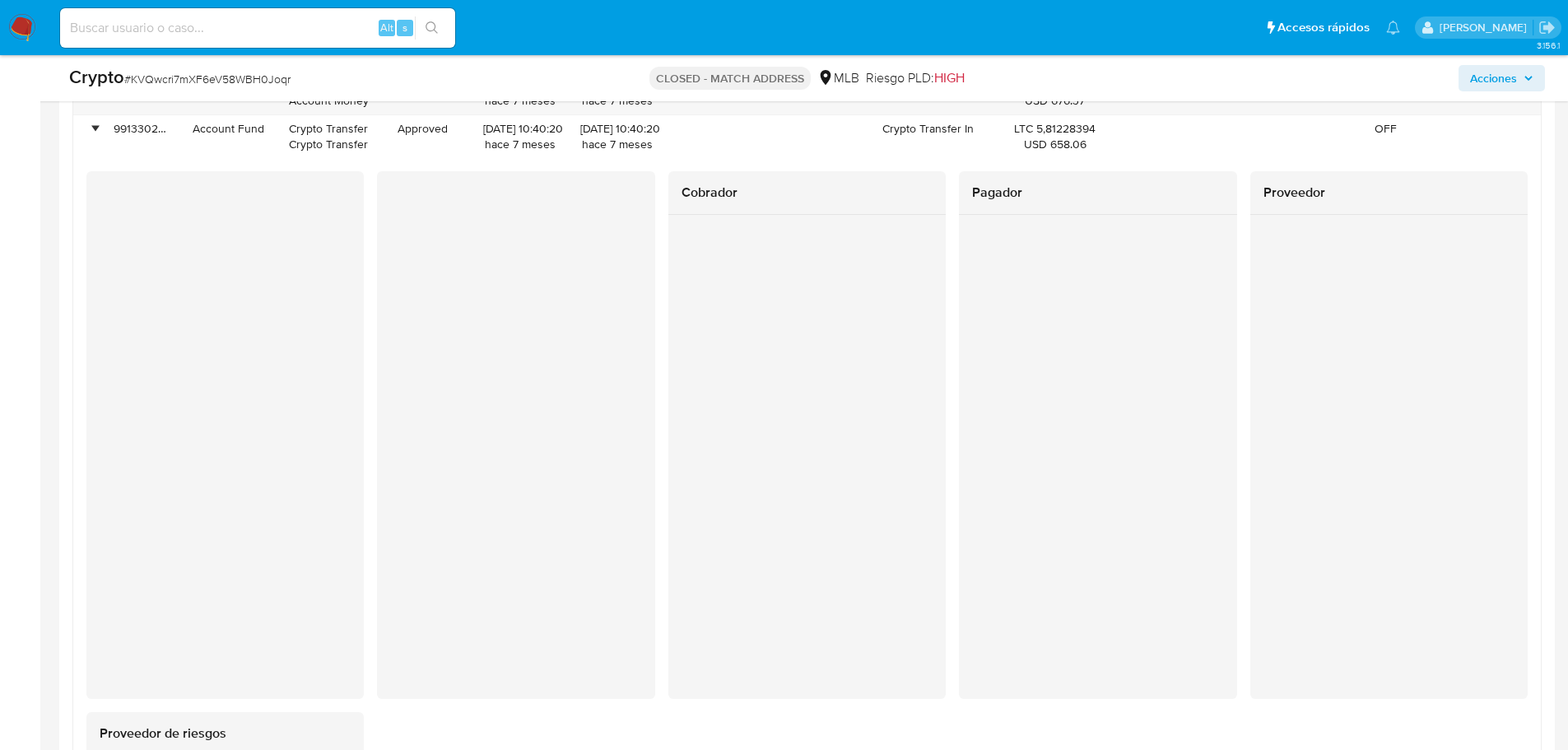
click at [464, 540] on div "Cobrador Pagador Proveedor Proveedor de riesgos" at bounding box center [808, 646] width 1442 height 949
click at [712, 553] on div "Cobrador" at bounding box center [807, 435] width 277 height 528
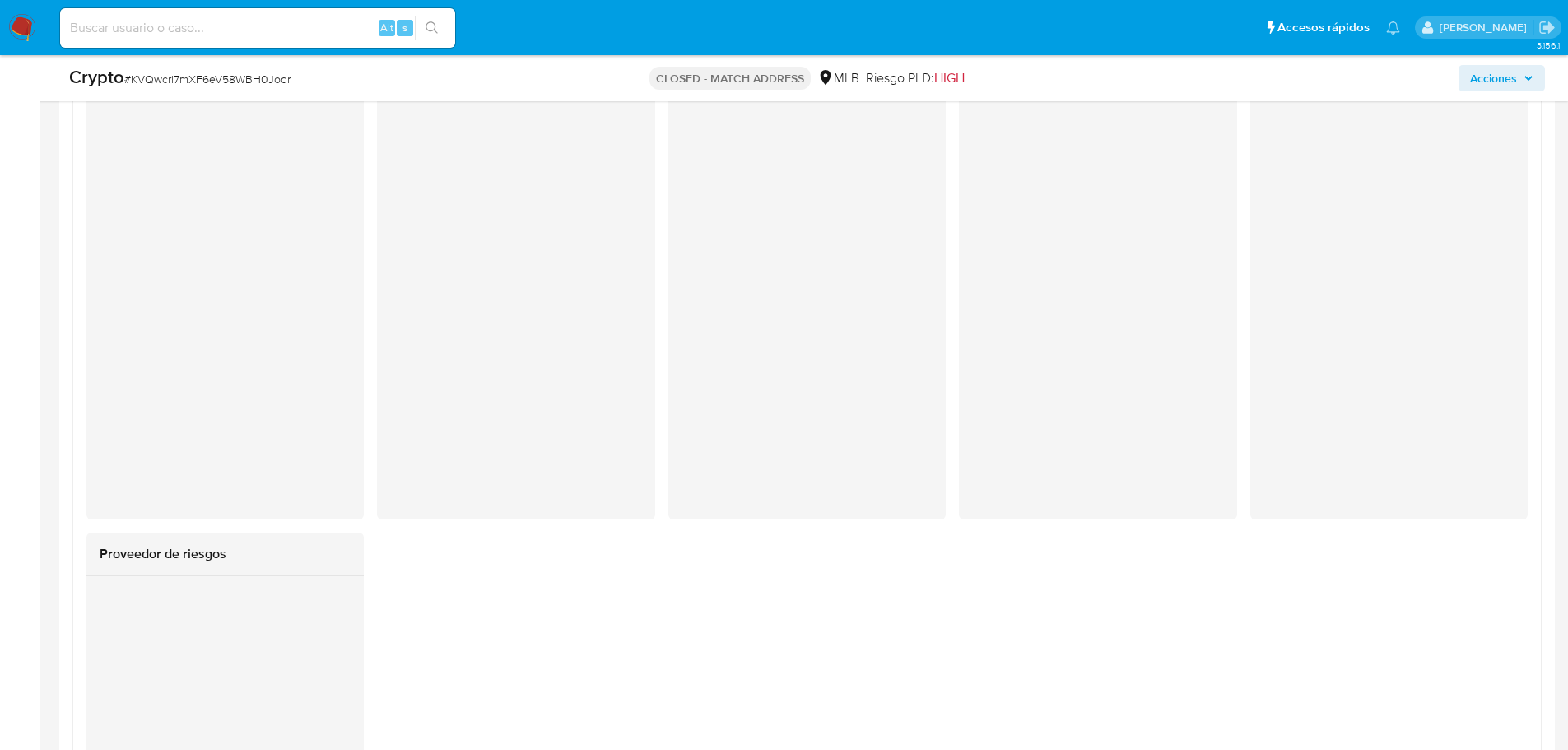
scroll to position [2395, 0]
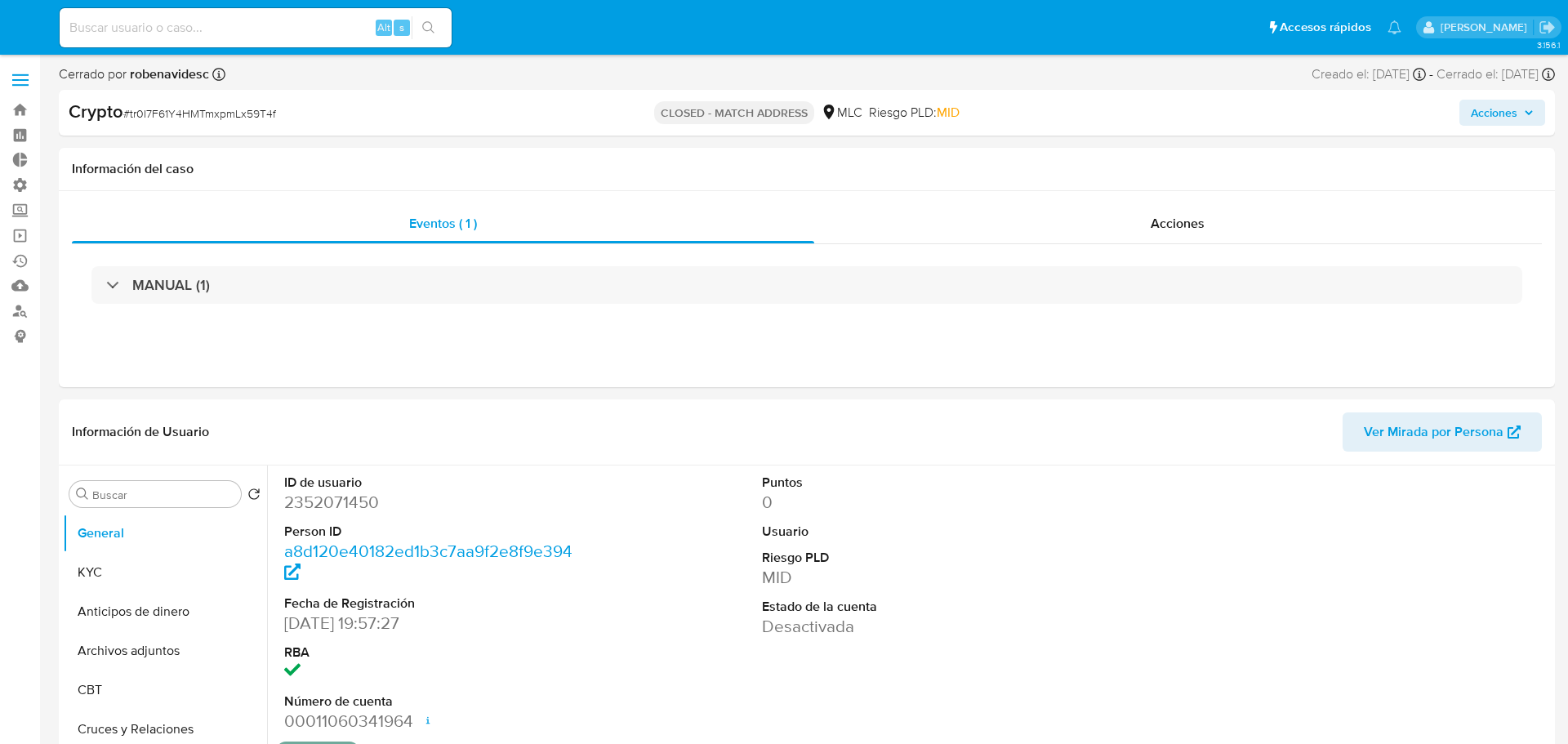
select select "10"
